Goal: Check status: Verify the current state of an ongoing process or item

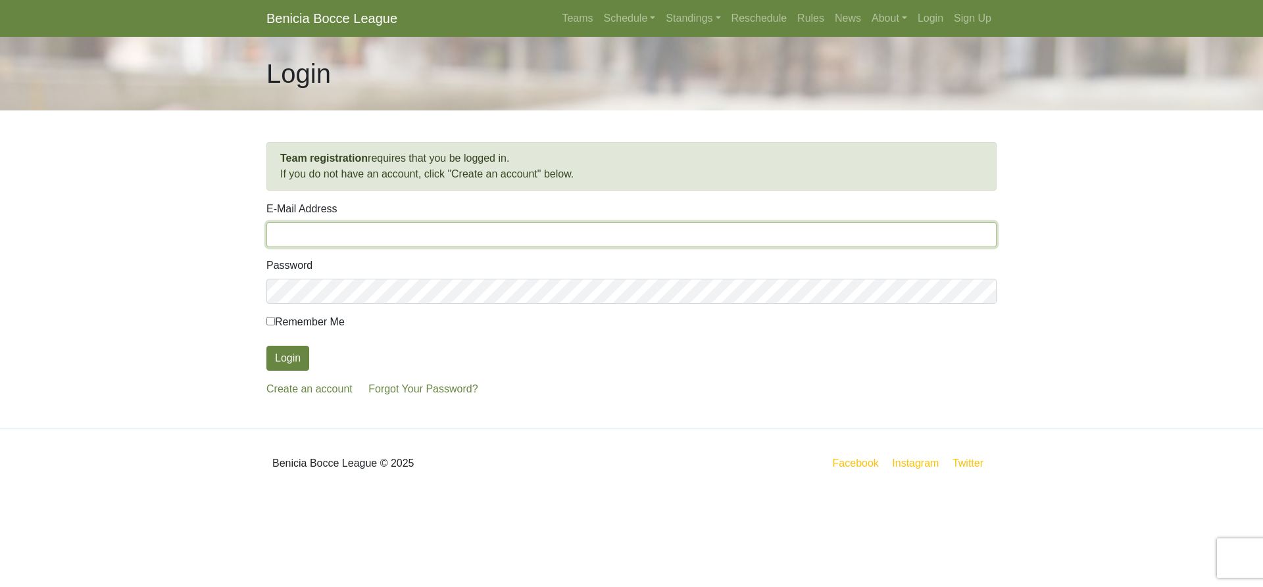
click at [305, 236] on input "E-Mail Address" at bounding box center [631, 234] width 730 height 25
type input "[EMAIL_ADDRESS][DOMAIN_NAME]"
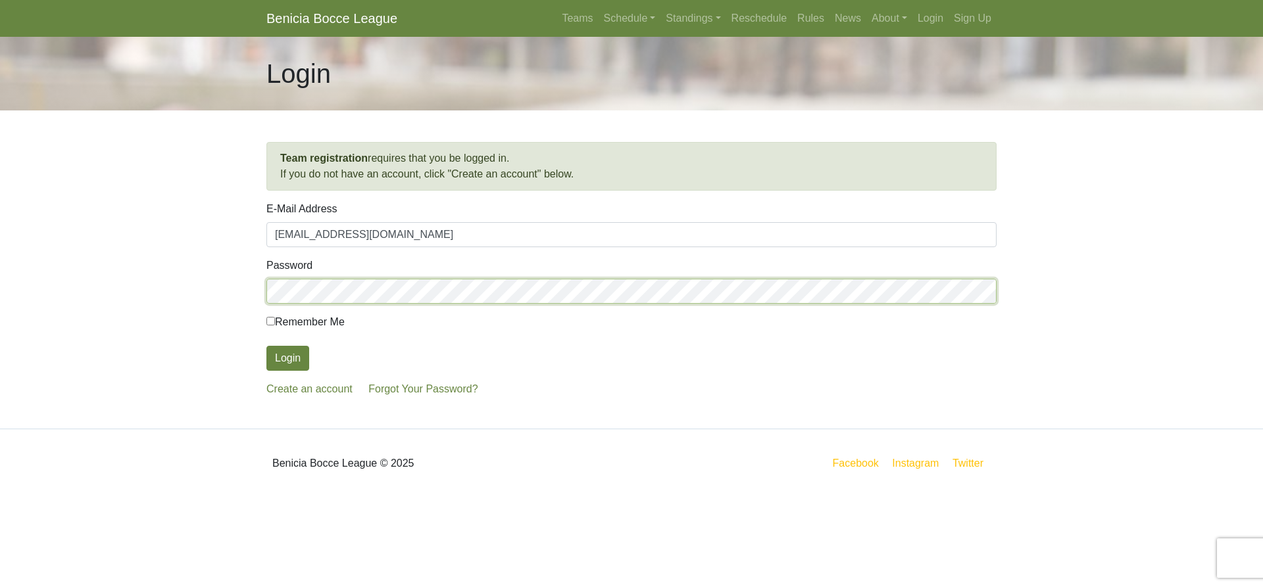
click at [266, 346] on button "Login" at bounding box center [287, 358] width 43 height 25
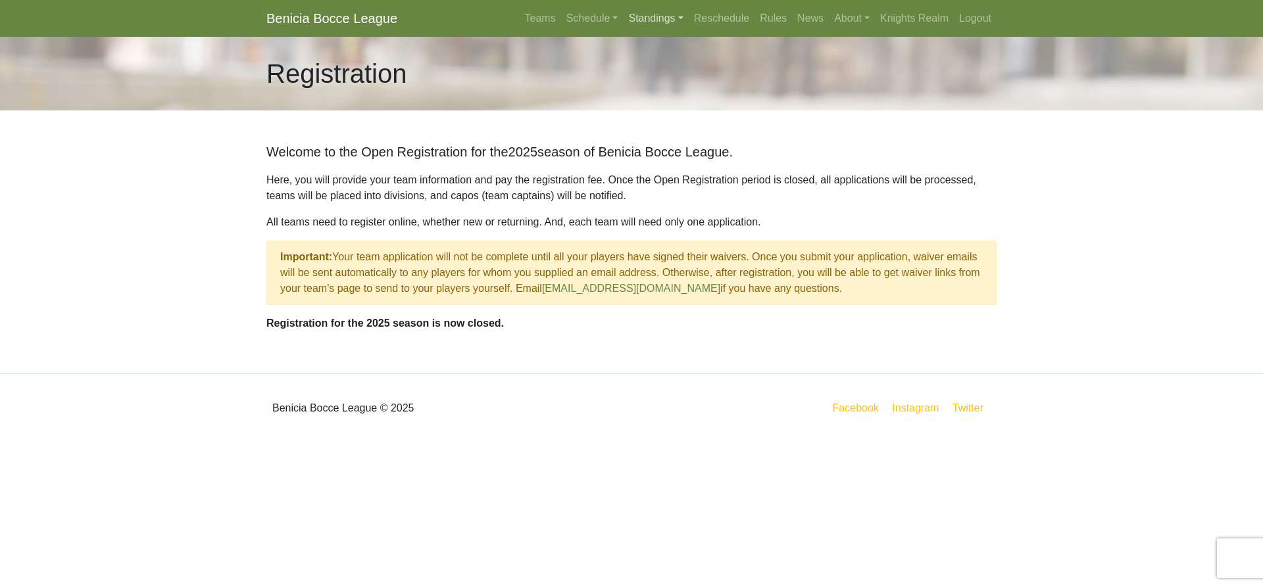
click at [684, 18] on link "Standings" at bounding box center [655, 18] width 65 height 26
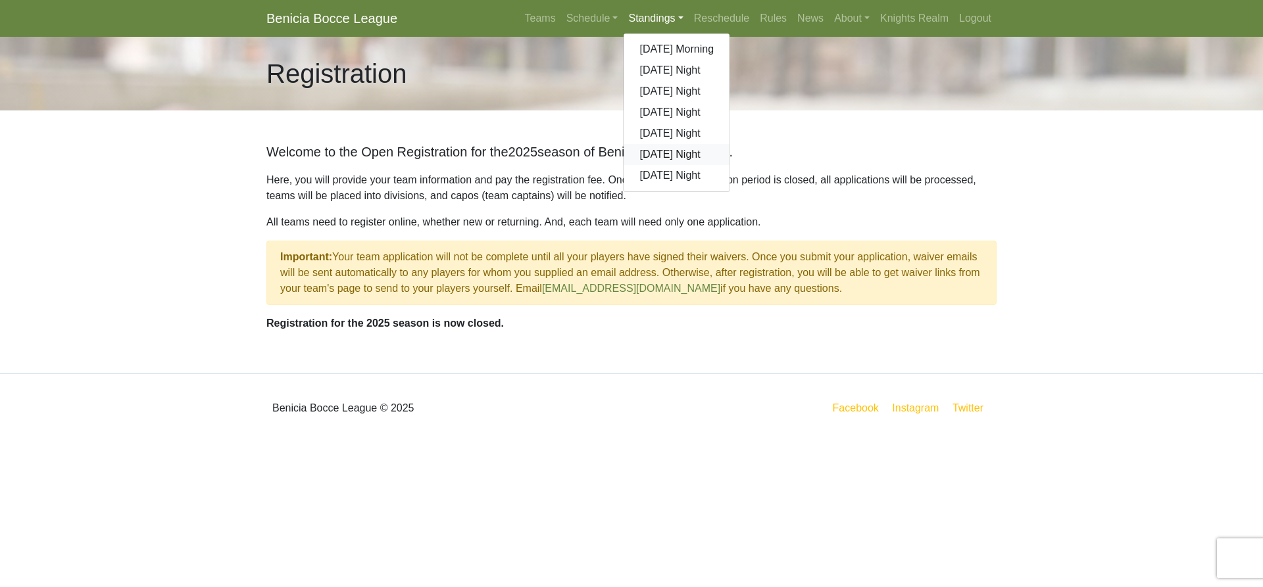
click at [661, 156] on link "[DATE] Night" at bounding box center [676, 154] width 106 height 21
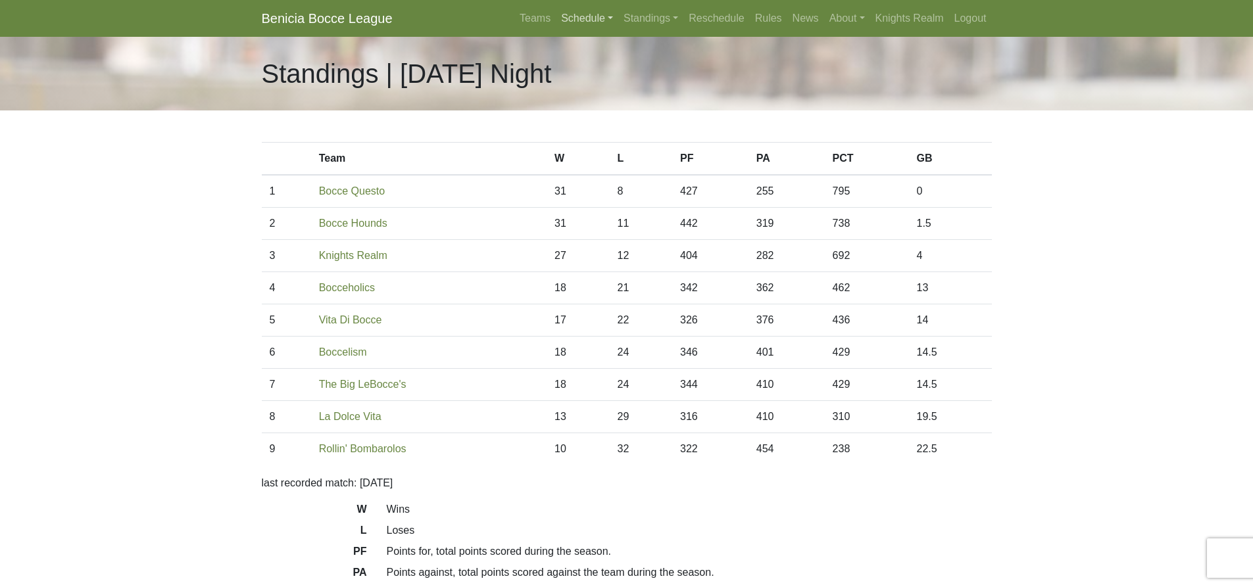
click at [611, 20] on link "Schedule" at bounding box center [587, 18] width 62 height 26
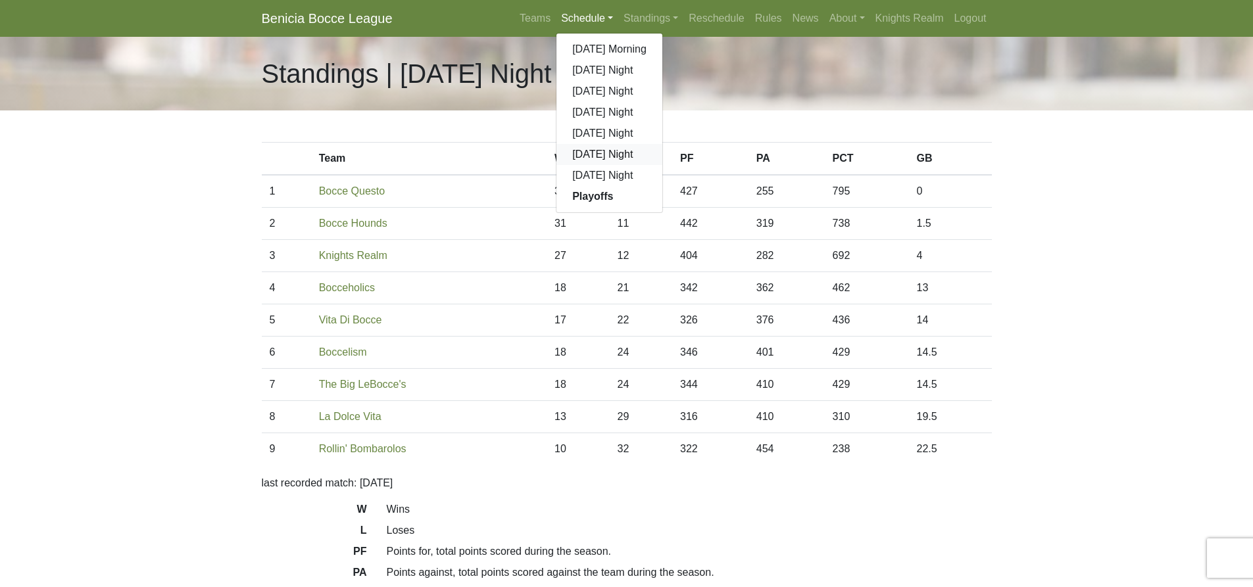
drag, startPoint x: 600, startPoint y: 155, endPoint x: 574, endPoint y: 150, distance: 27.4
click at [600, 154] on link "[DATE] Night" at bounding box center [609, 154] width 106 height 21
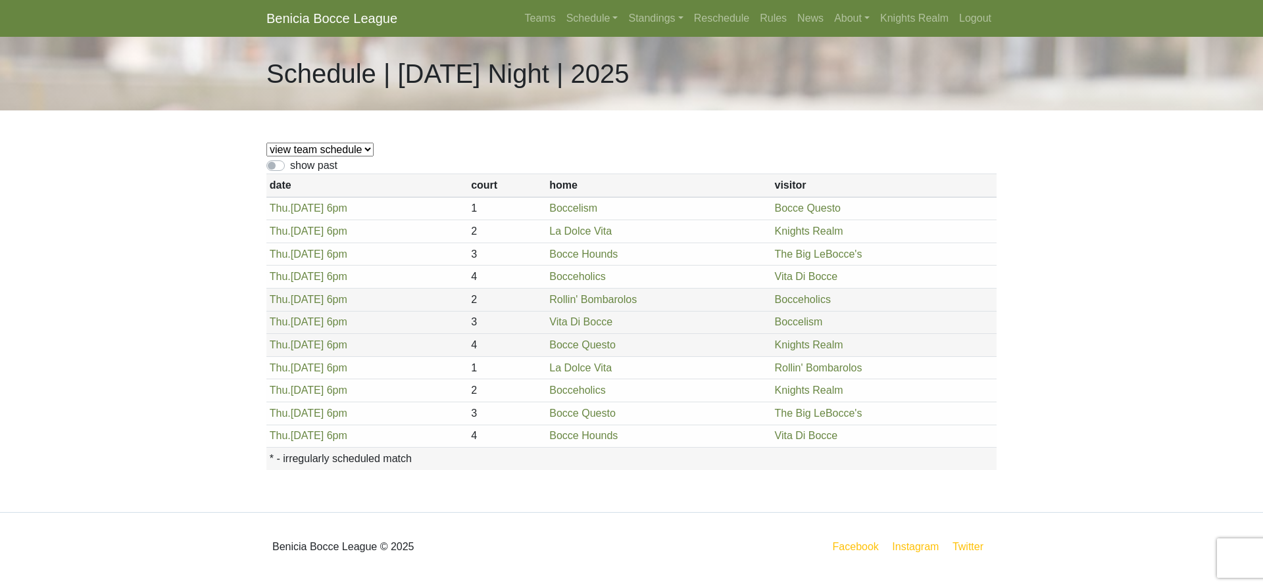
drag, startPoint x: 368, startPoint y: 151, endPoint x: 350, endPoint y: 153, distance: 17.9
click at [368, 151] on select "view team schedule Knights Realm La Dolce Vita The Big LeBocce's Bocceholics Bo…" at bounding box center [319, 150] width 107 height 14
select select "1847"
click at [266, 143] on select "view team schedule Knights Realm La Dolce Vita The Big LeBocce's Bocceholics Bo…" at bounding box center [319, 150] width 107 height 14
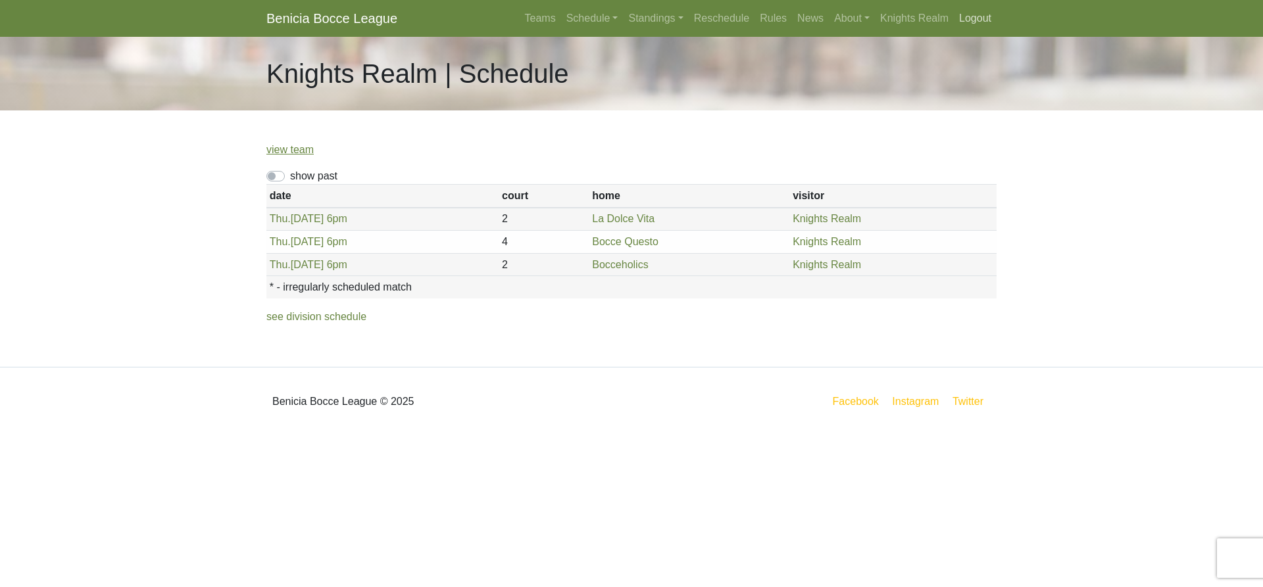
click at [968, 18] on link "Logout" at bounding box center [975, 18] width 43 height 26
